Goal: Task Accomplishment & Management: Manage account settings

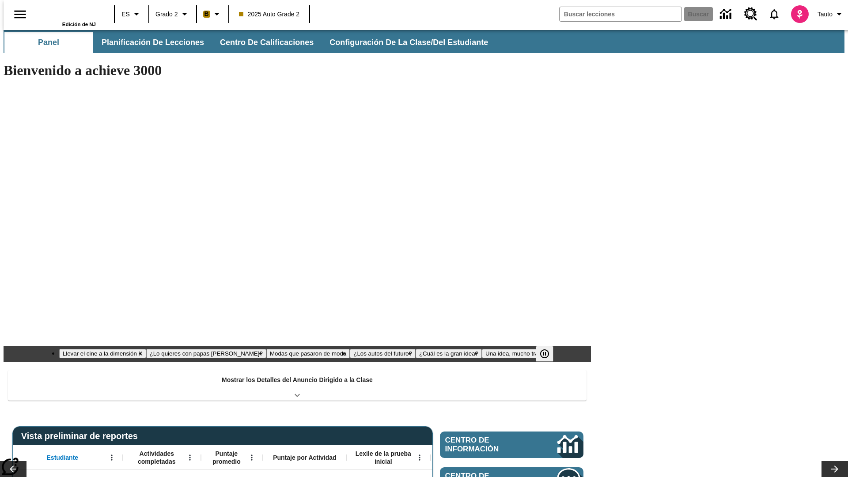
type input "-1"
click at [400, 42] on button "Configuración de la clase/del estudiante" at bounding box center [409, 42] width 174 height 21
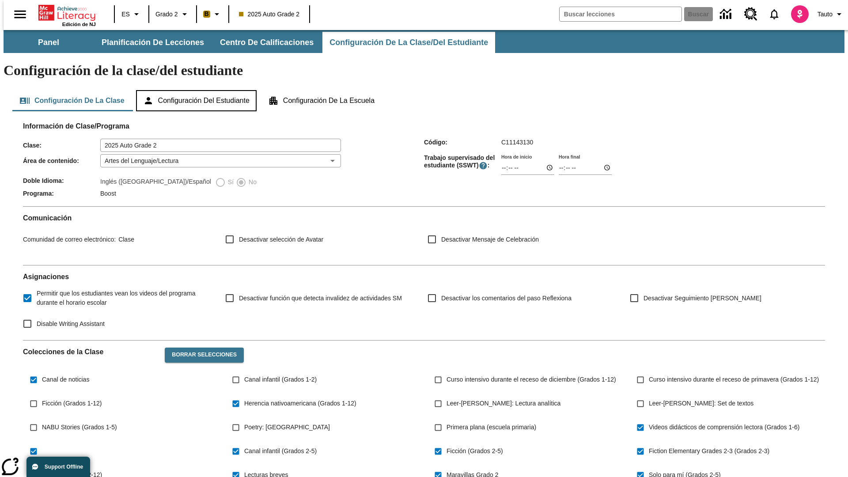
click at [197, 90] on button "Configuración del estudiante" at bounding box center [196, 100] width 121 height 21
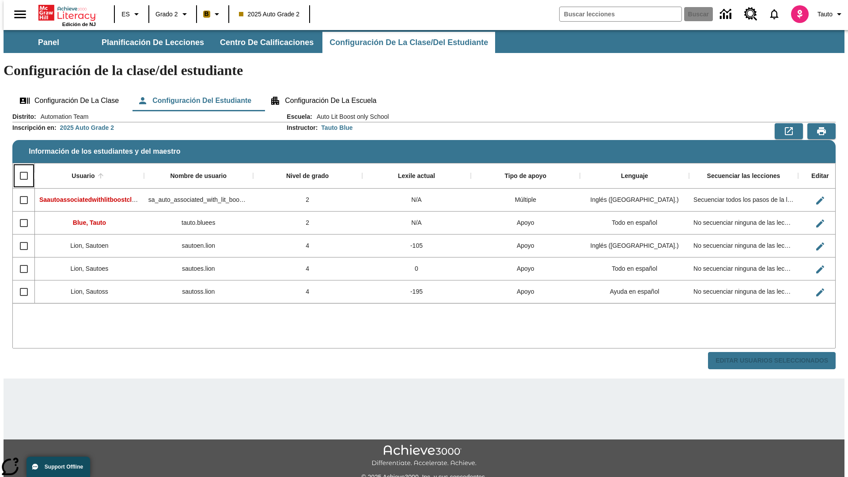
click at [20, 167] on input "Select all rows" at bounding box center [24, 176] width 19 height 19
checkbox input "true"
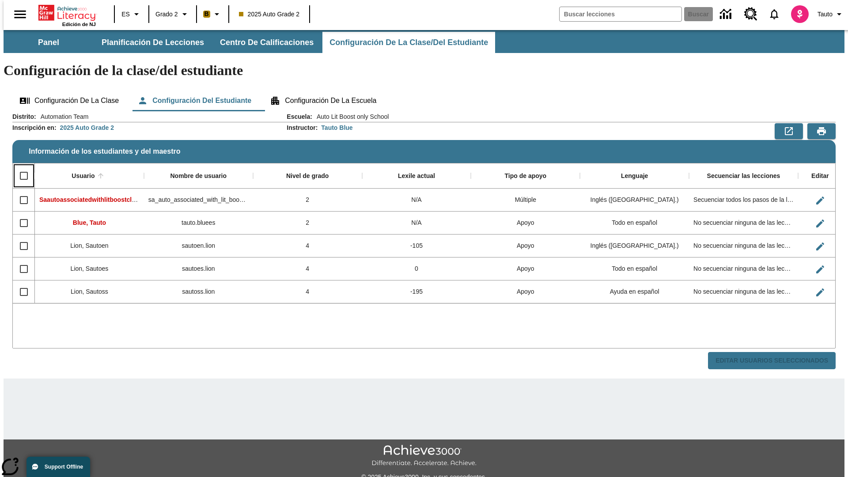
checkbox input "true"
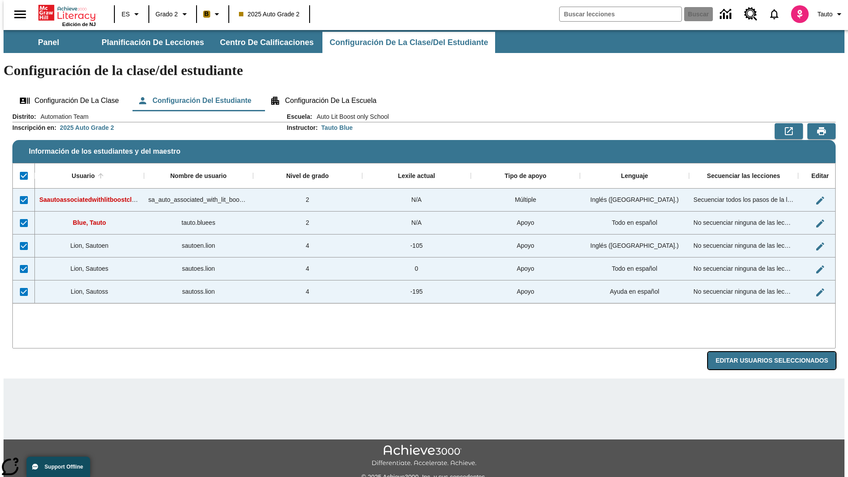
click at [779, 352] on button "Editar Usuarios Seleccionados" at bounding box center [772, 360] width 128 height 17
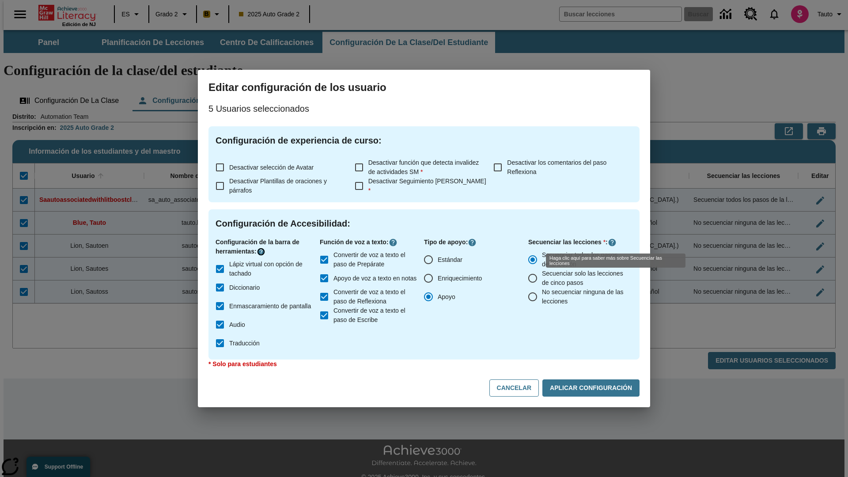
click at [262, 252] on icon "Haga clic aquí para saber más sobre" at bounding box center [261, 251] width 9 height 9
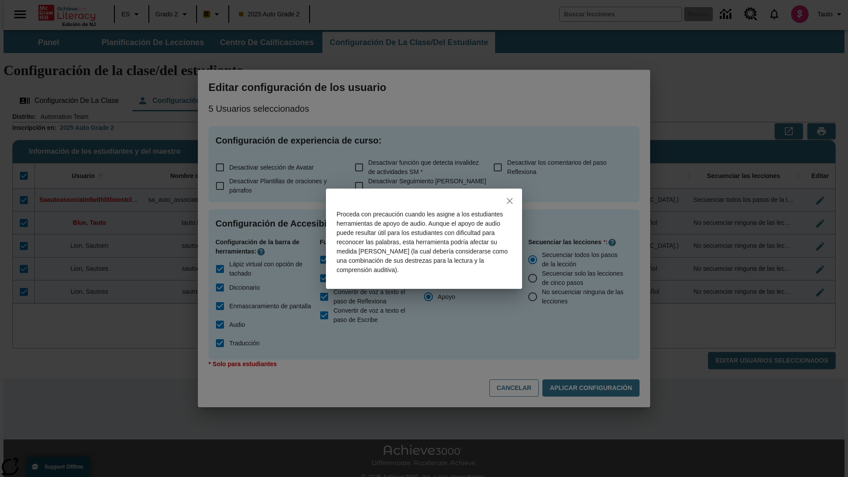
click at [510, 201] on icon "close" at bounding box center [510, 201] width 6 height 6
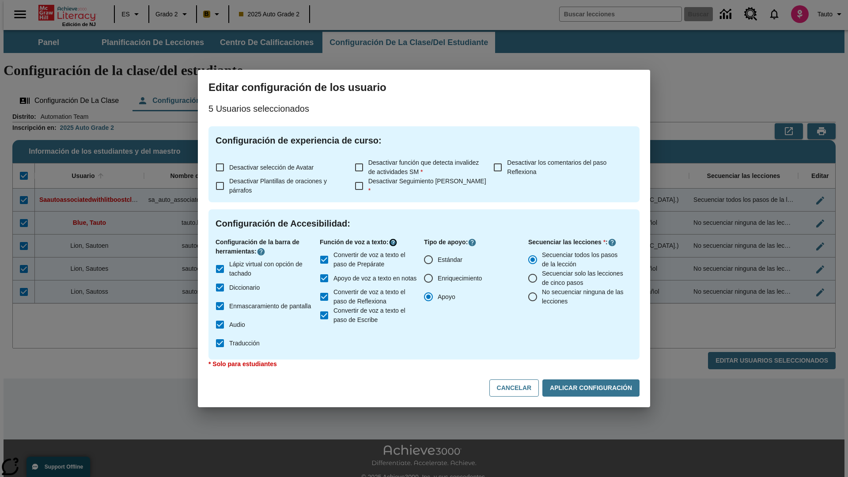
click at [395, 242] on icon "Haga clic aquí para saber más sobre" at bounding box center [393, 242] width 9 height 9
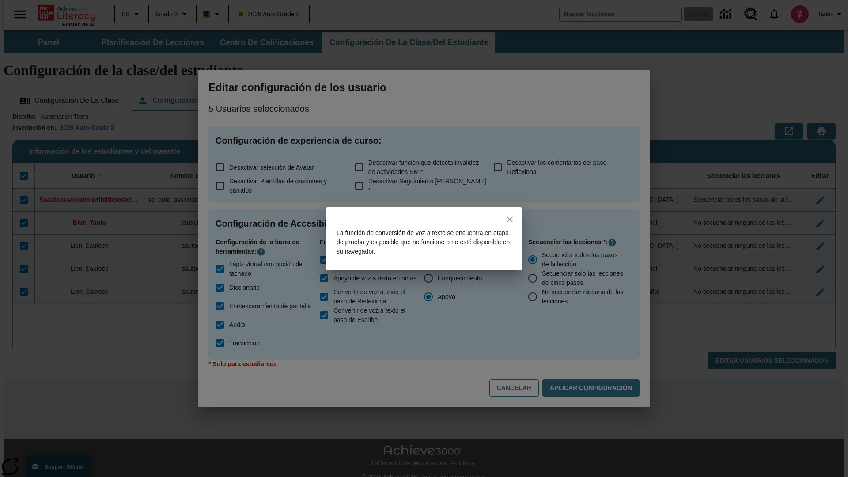
click at [510, 219] on icon "close" at bounding box center [510, 219] width 6 height 6
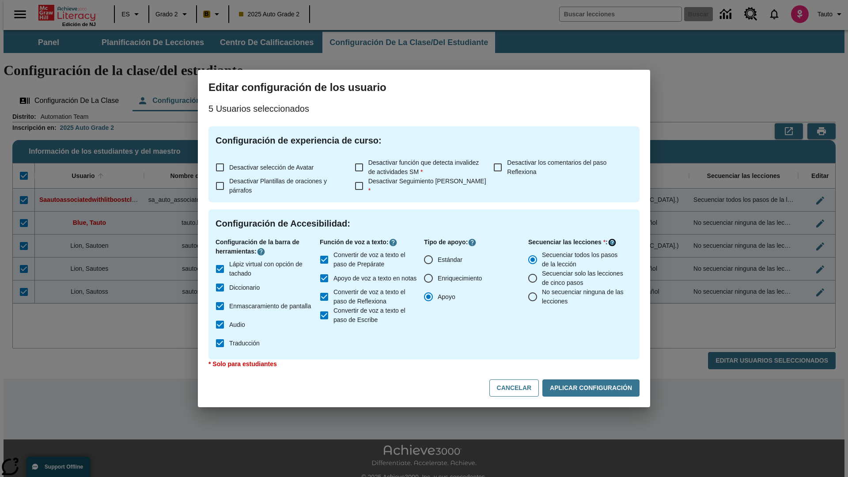
click at [612, 242] on icon "Haga clic aquí para saber más sobre" at bounding box center [612, 242] width 9 height 9
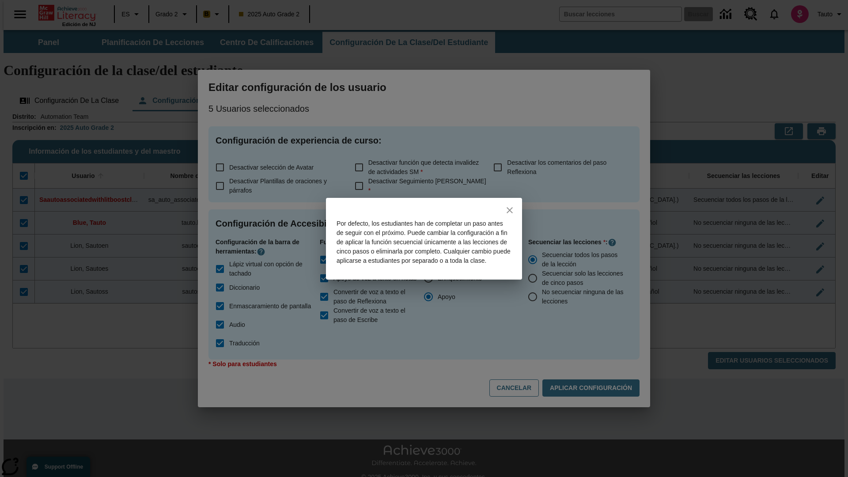
click at [510, 207] on icon "close" at bounding box center [510, 210] width 6 height 6
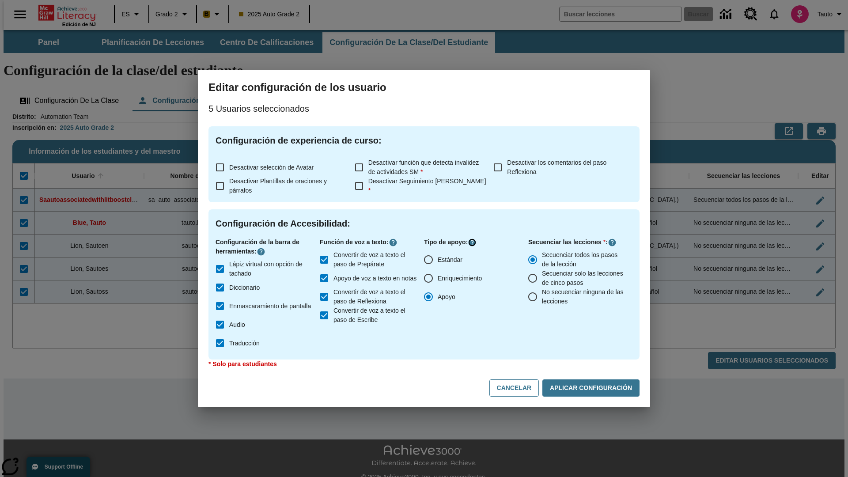
click at [473, 242] on icon "Haga clic aquí para saber más sobre" at bounding box center [472, 242] width 9 height 9
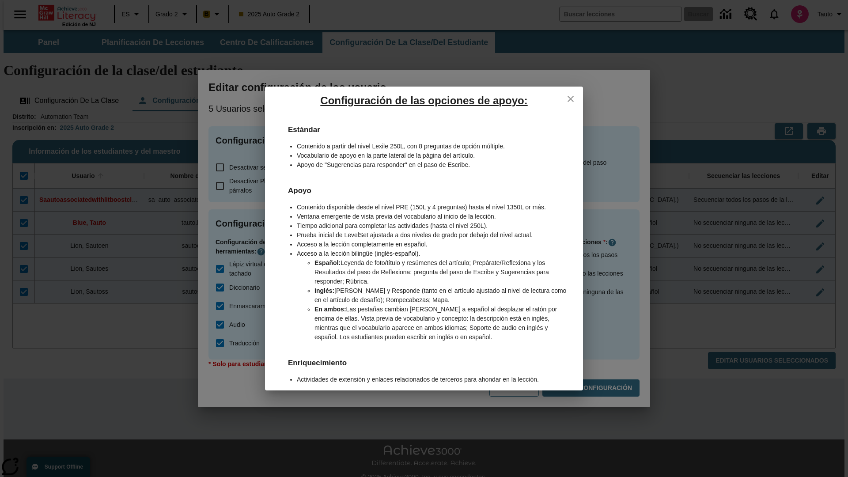
click at [571, 98] on icon "close" at bounding box center [571, 99] width 6 height 6
